Goal: Information Seeking & Learning: Learn about a topic

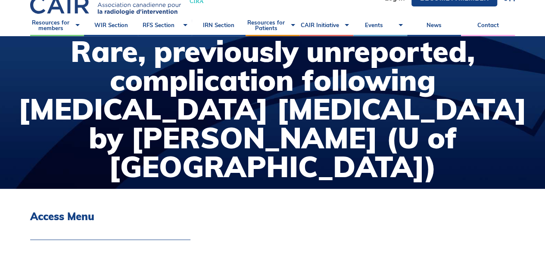
scroll to position [43, 0]
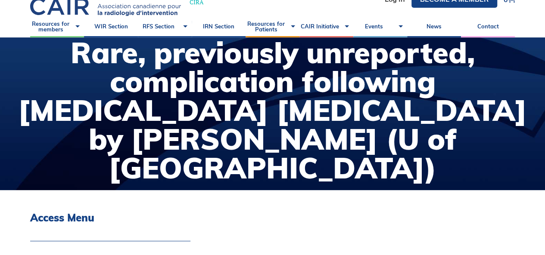
click at [65, 215] on h3 "Access Menu" at bounding box center [110, 218] width 160 height 12
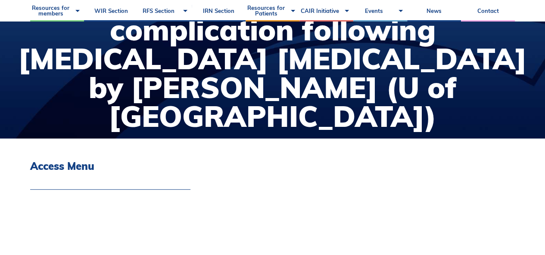
scroll to position [0, 0]
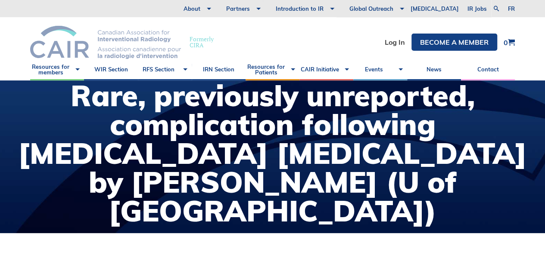
click at [119, 34] on img at bounding box center [105, 42] width 151 height 33
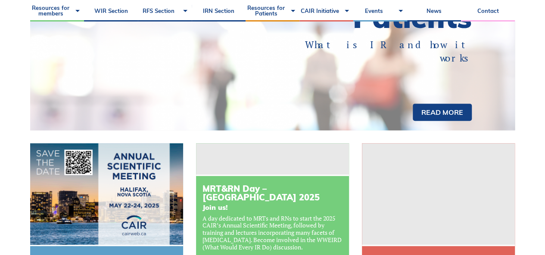
scroll to position [129, 0]
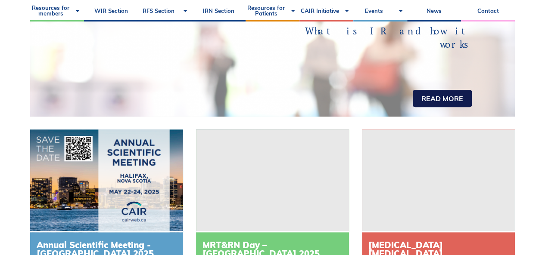
click at [432, 90] on link "Read more" at bounding box center [442, 98] width 59 height 17
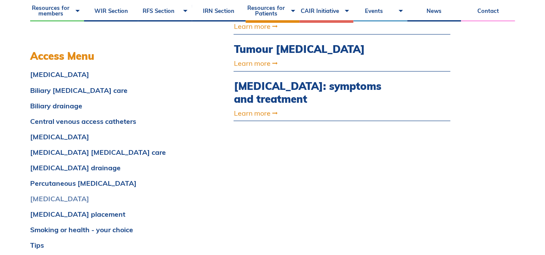
scroll to position [689, 0]
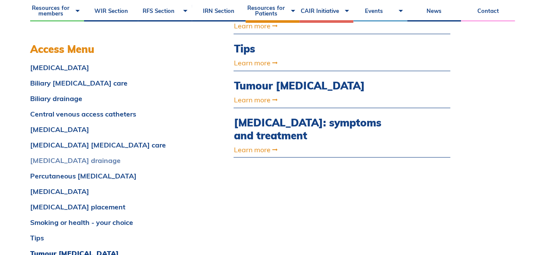
click at [67, 157] on link "[MEDICAL_DATA] drainage" at bounding box center [110, 160] width 161 height 7
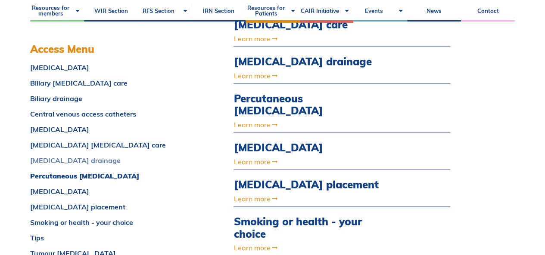
scroll to position [466, 0]
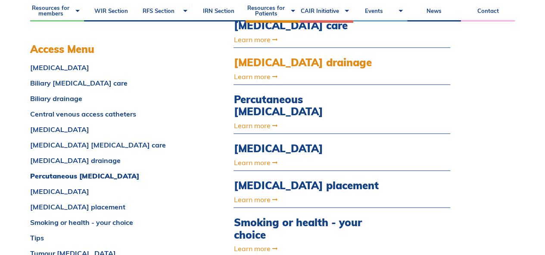
click at [266, 56] on div "[MEDICAL_DATA] drainage Learn more" at bounding box center [309, 68] width 152 height 24
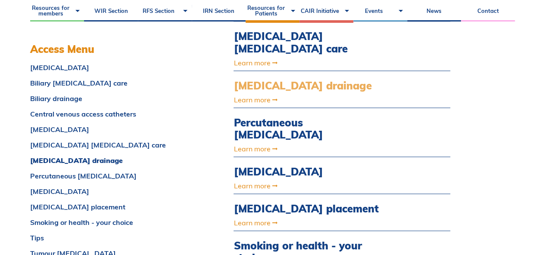
scroll to position [423, 0]
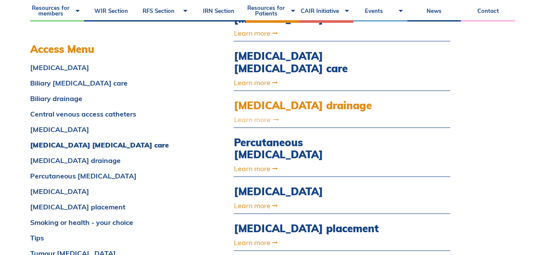
click at [259, 116] on link "Learn more" at bounding box center [309, 119] width 152 height 7
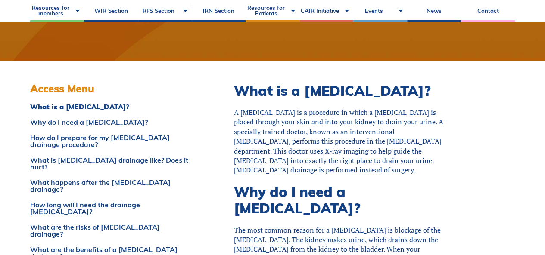
scroll to position [215, 0]
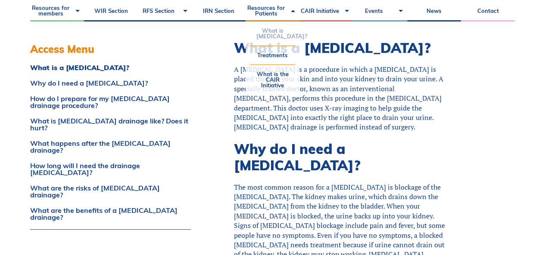
click at [279, 40] on link "What is [MEDICAL_DATA]?" at bounding box center [272, 34] width 45 height 24
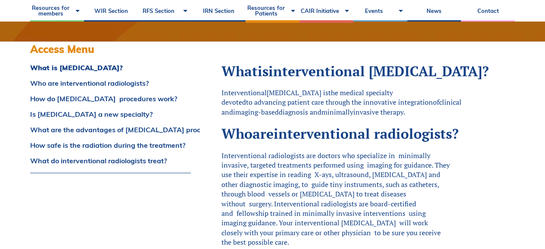
scroll to position [215, 0]
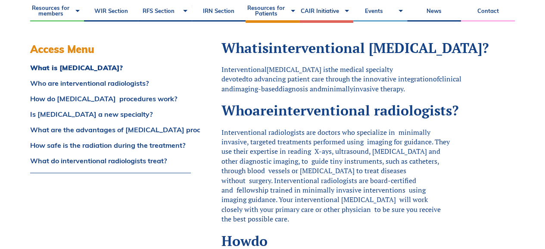
drag, startPoint x: 42, startPoint y: 162, endPoint x: 39, endPoint y: 169, distance: 7.9
click at [40, 164] on div "What is [MEDICAL_DATA]? Who are interventional radiologists? How do [MEDICAL_DA…" at bounding box center [110, 118] width 161 height 109
click at [101, 101] on link "How do [MEDICAL_DATA] procedures work?" at bounding box center [110, 98] width 161 height 7
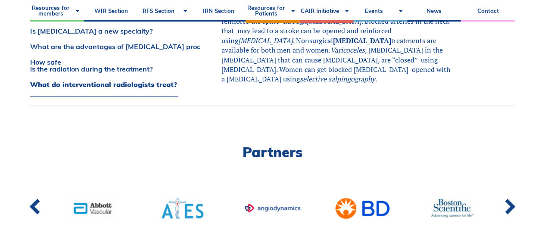
scroll to position [1041, 0]
